Goal: Understand process/instructions: Learn how to perform a task or action

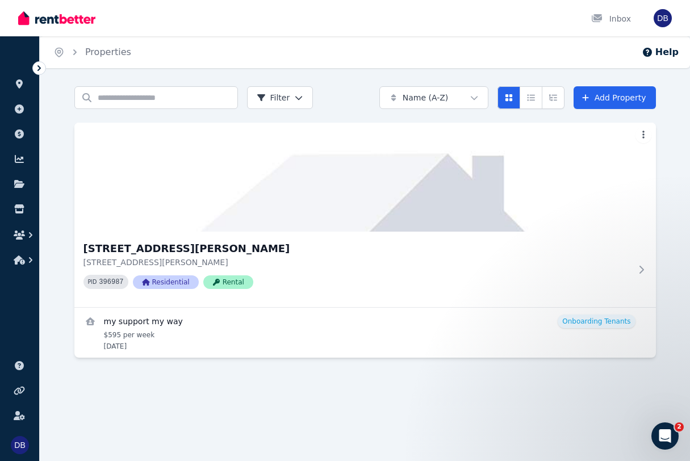
click at [558, 412] on div "Home Properties Help Search properties Filter Name (A-Z) Add Property [STREET_A…" at bounding box center [345, 230] width 690 height 461
click at [26, 263] on icon "button" at bounding box center [30, 260] width 11 height 11
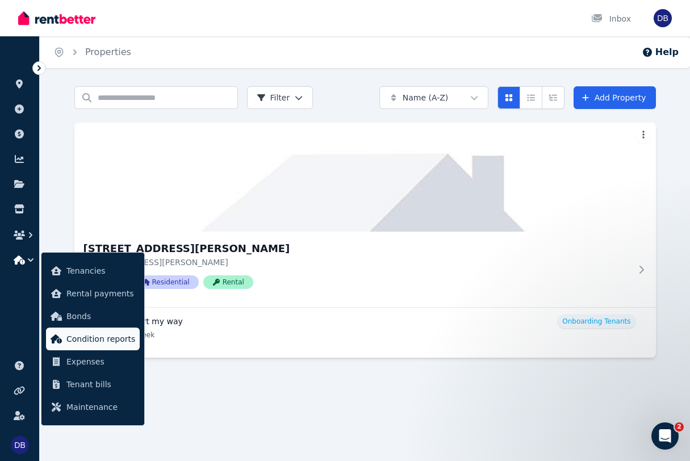
click at [111, 347] on link "Condition reports" at bounding box center [93, 339] width 94 height 23
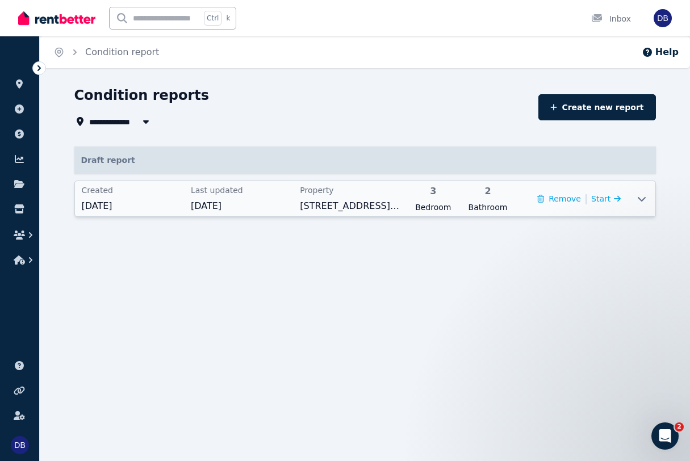
click at [642, 202] on icon at bounding box center [642, 198] width 14 height 9
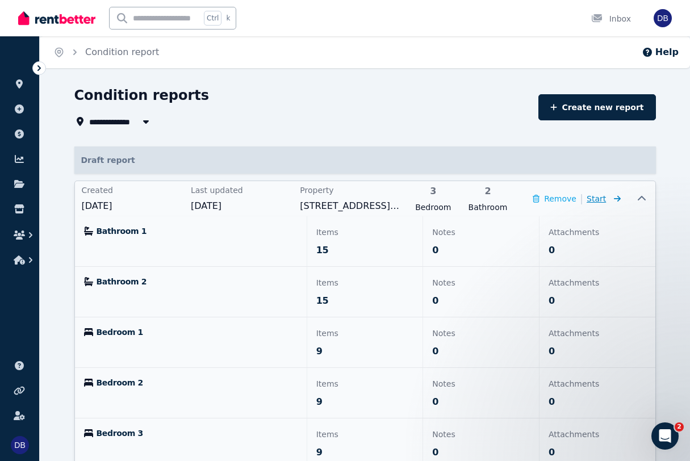
click at [612, 200] on icon at bounding box center [615, 199] width 11 height 8
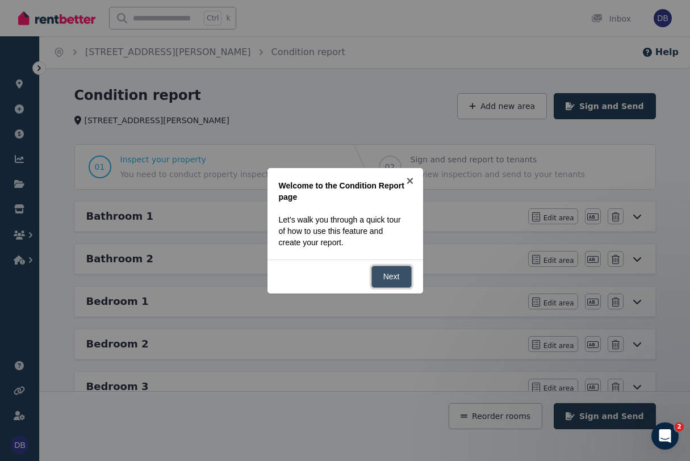
click at [397, 279] on link "Next" at bounding box center [392, 277] width 40 height 22
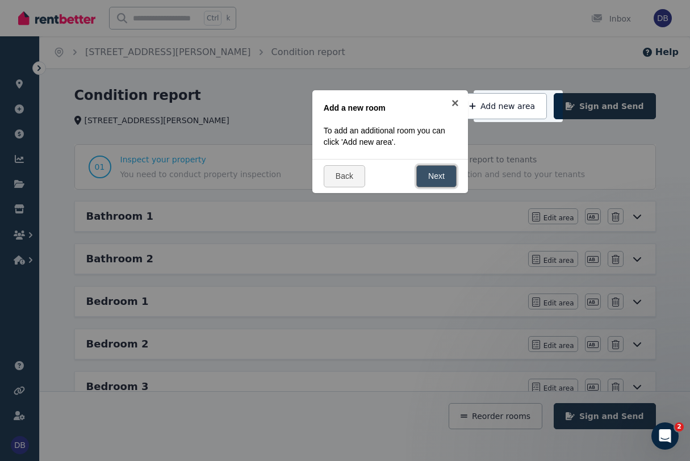
click at [439, 177] on link "Next" at bounding box center [436, 176] width 40 height 22
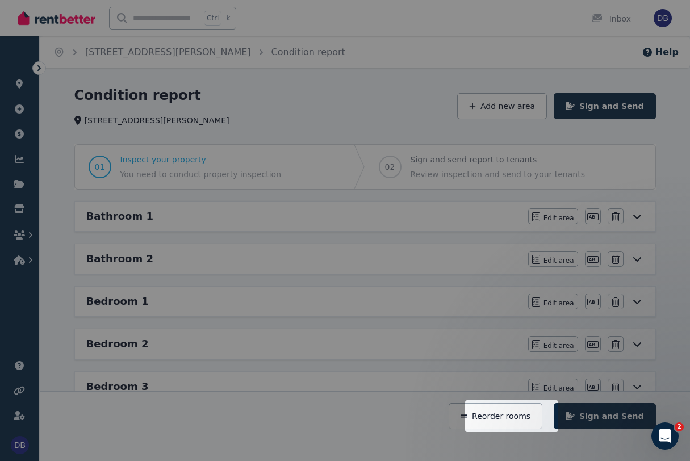
scroll to position [203, 0]
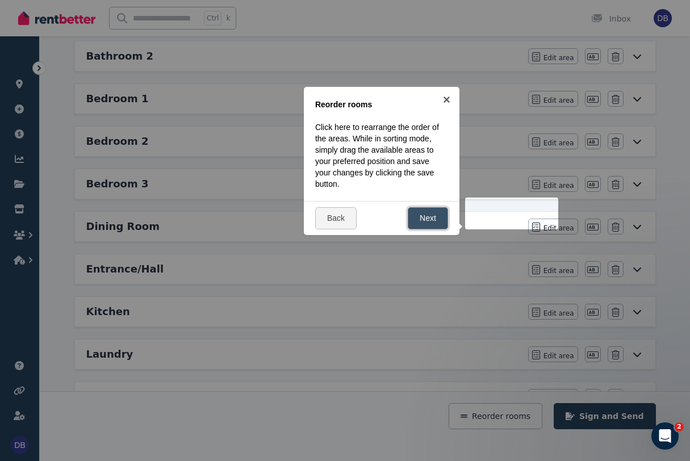
click at [443, 222] on link "Next" at bounding box center [428, 218] width 40 height 22
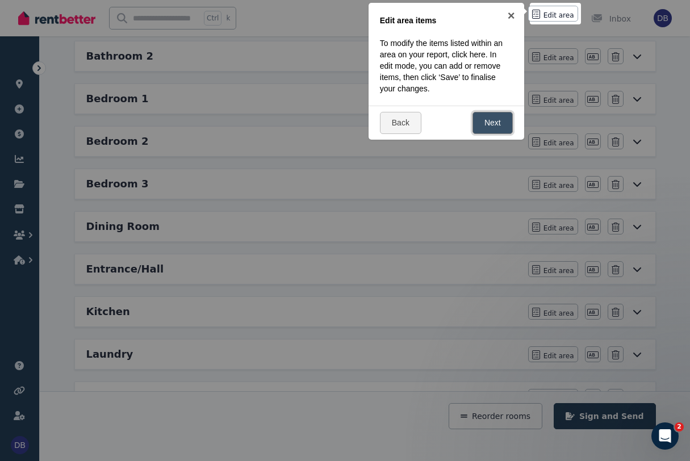
click at [497, 126] on link "Next" at bounding box center [493, 123] width 40 height 22
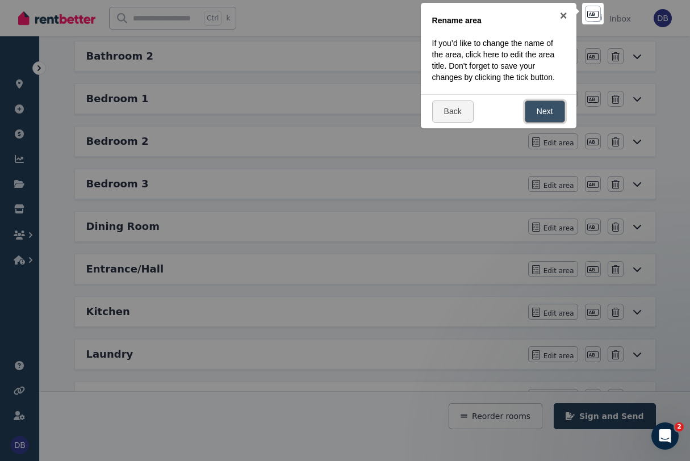
click at [544, 115] on link "Next" at bounding box center [545, 112] width 40 height 22
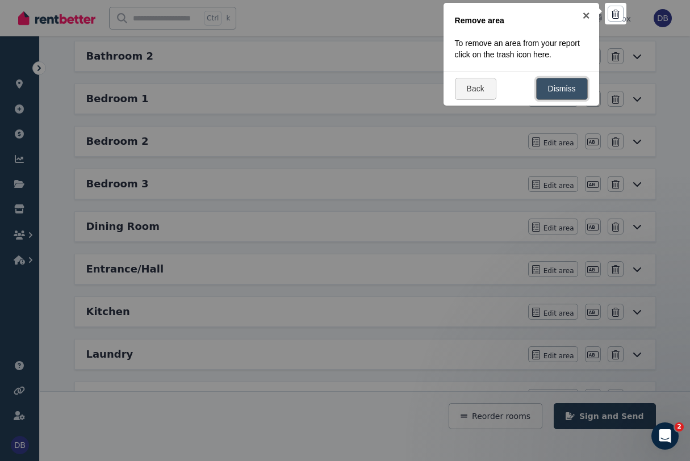
click at [562, 91] on link "Dismiss" at bounding box center [562, 89] width 52 height 22
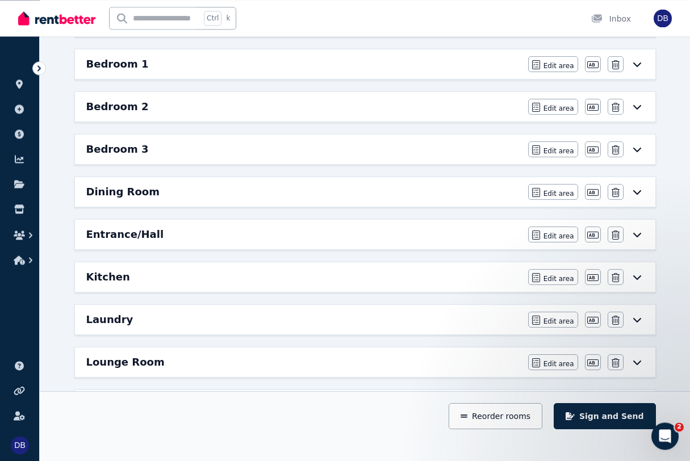
scroll to position [0, 0]
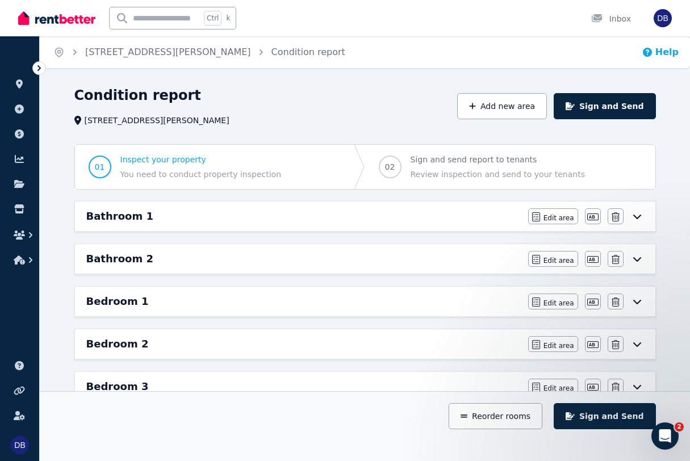
click at [652, 53] on icon "button" at bounding box center [647, 52] width 9 height 9
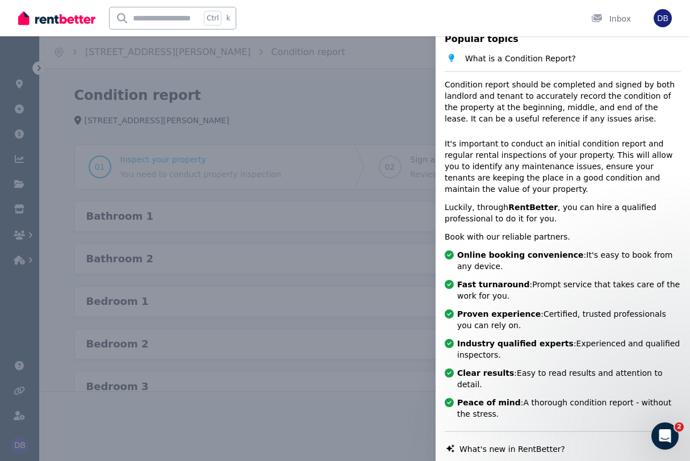
scroll to position [105, 0]
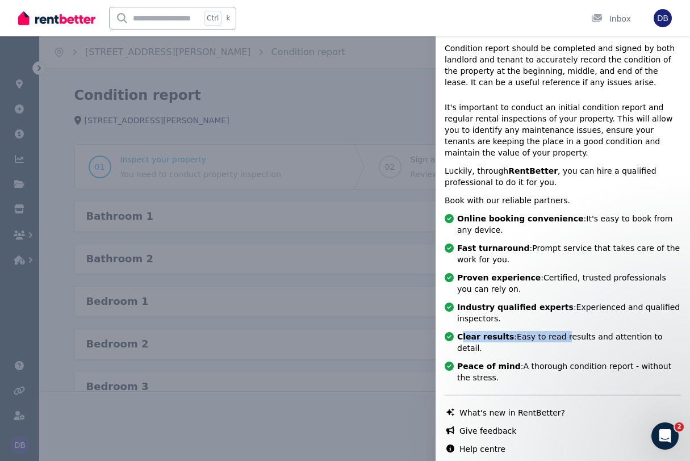
drag, startPoint x: 462, startPoint y: 333, endPoint x: 562, endPoint y: 331, distance: 99.4
click at [558, 331] on div "Online booking convenience : It's easy to book from any device. Fast turnaround…" at bounding box center [563, 298] width 236 height 170
click at [581, 332] on div "Online booking convenience : It's easy to book from any device. Fast turnaround…" at bounding box center [563, 298] width 236 height 170
click at [328, 76] on div "Help Close panel Popular topics What is a Condition Report? Condition report sh…" at bounding box center [345, 230] width 690 height 461
